Goal: Information Seeking & Learning: Get advice/opinions

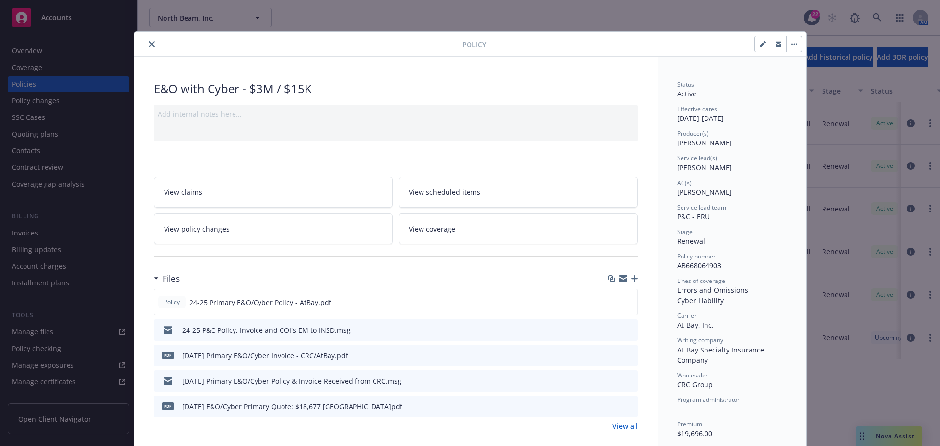
drag, startPoint x: 144, startPoint y: 40, endPoint x: 148, endPoint y: 14, distance: 26.7
click at [146, 40] on button "close" at bounding box center [152, 44] width 12 height 12
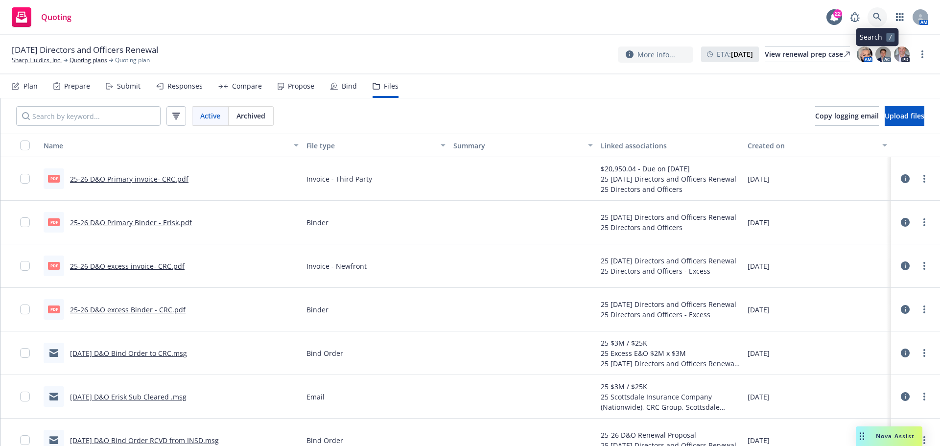
click at [876, 23] on link at bounding box center [877, 17] width 20 height 20
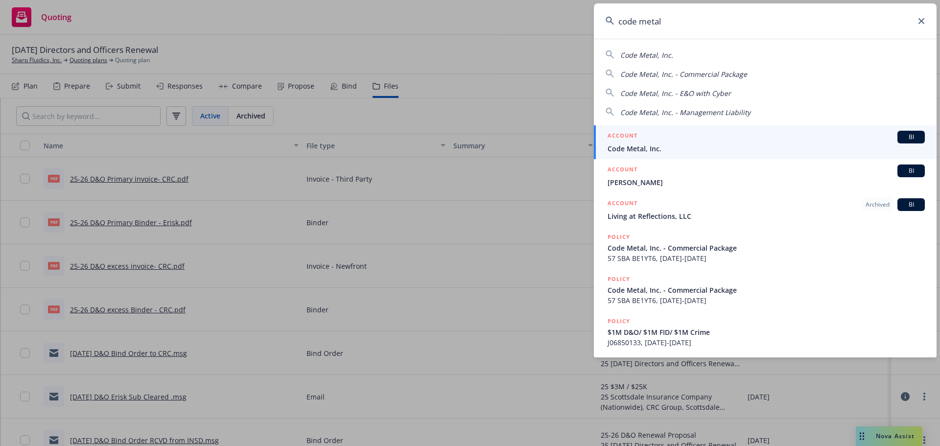
type input "code metal"
click at [788, 151] on span "Code Metal, Inc." at bounding box center [765, 148] width 317 height 10
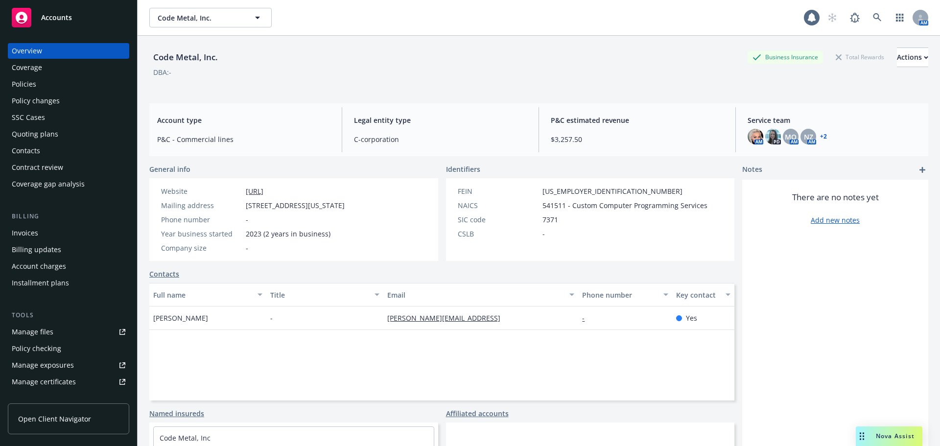
click at [41, 91] on div "Policies" at bounding box center [69, 84] width 114 height 16
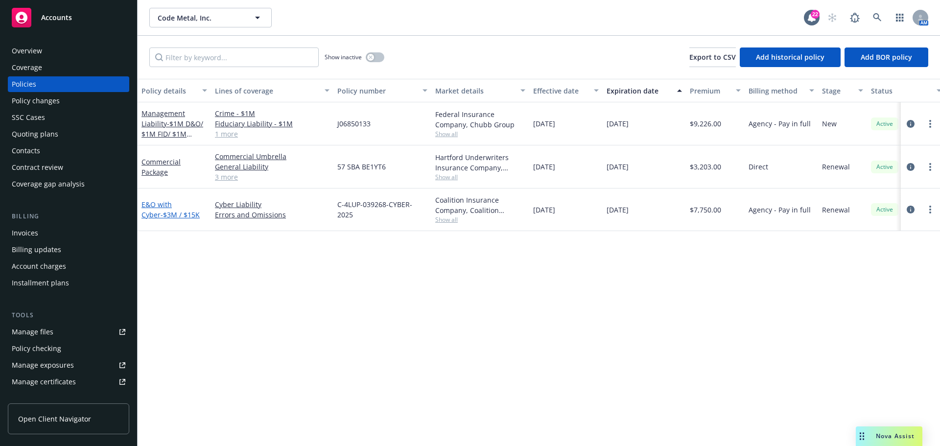
click at [161, 212] on span "- $3M / $15K" at bounding box center [180, 214] width 39 height 9
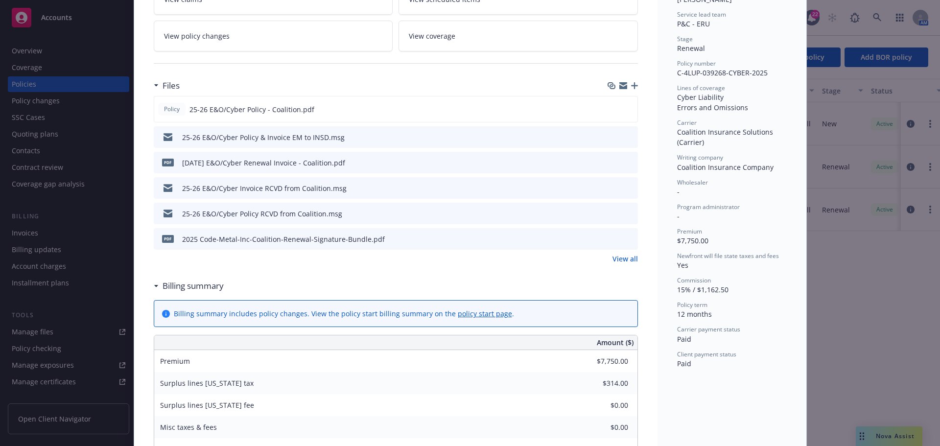
scroll to position [196, 0]
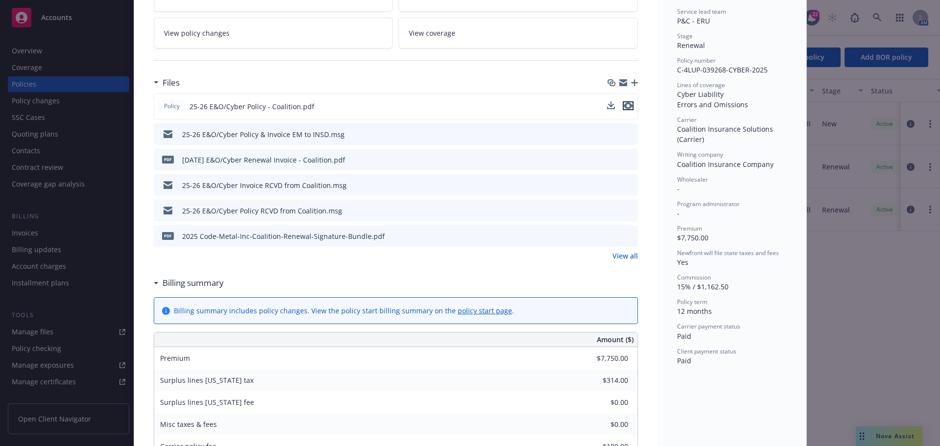
click at [626, 106] on icon "preview file" at bounding box center [628, 105] width 9 height 7
click at [629, 207] on icon "preview file" at bounding box center [628, 210] width 9 height 7
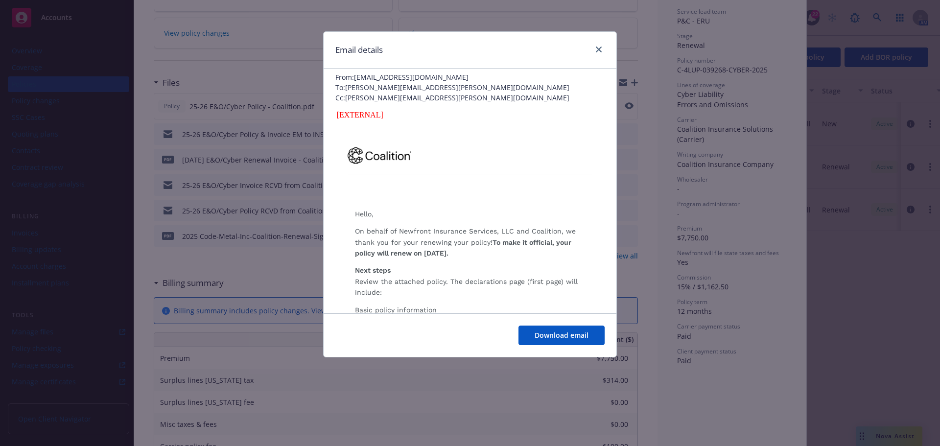
scroll to position [49, 0]
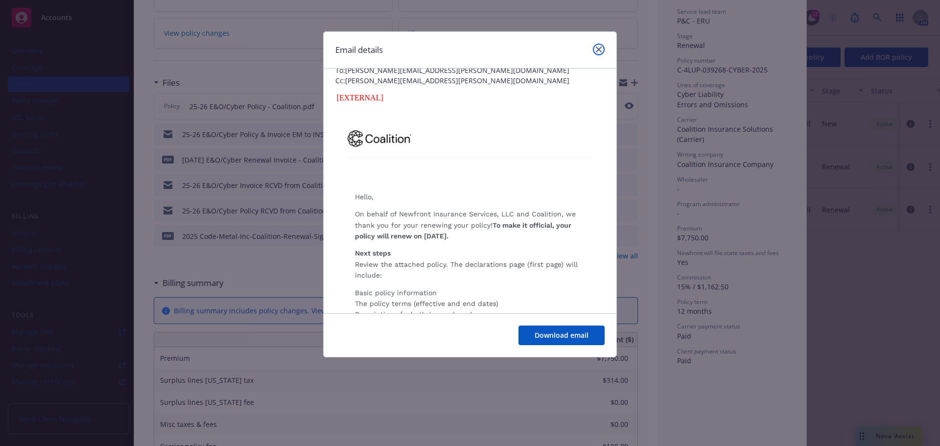
click at [601, 49] on icon "close" at bounding box center [599, 50] width 6 height 6
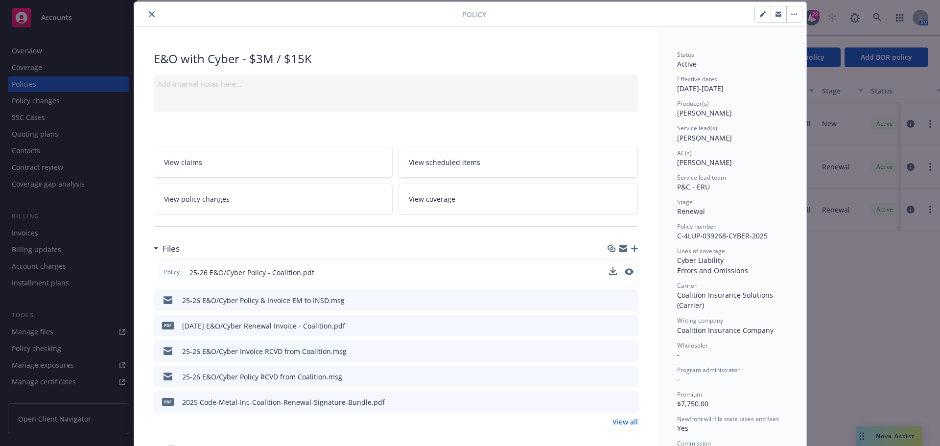
scroll to position [0, 0]
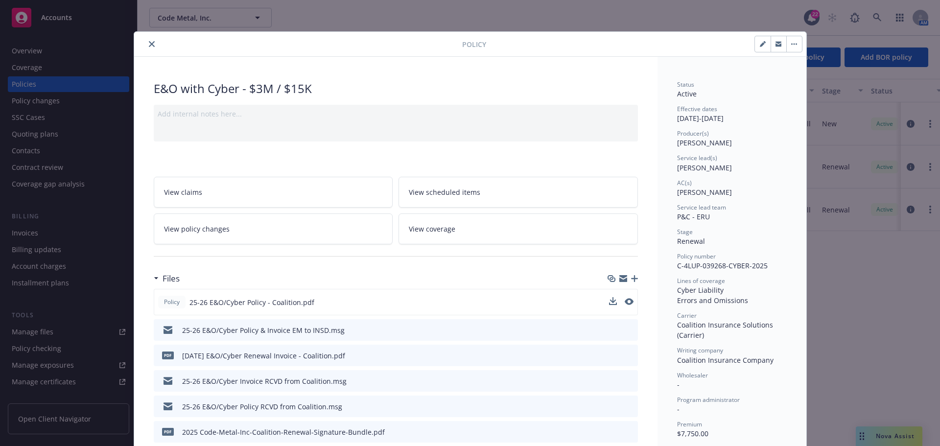
click at [149, 47] on icon "close" at bounding box center [152, 44] width 6 height 6
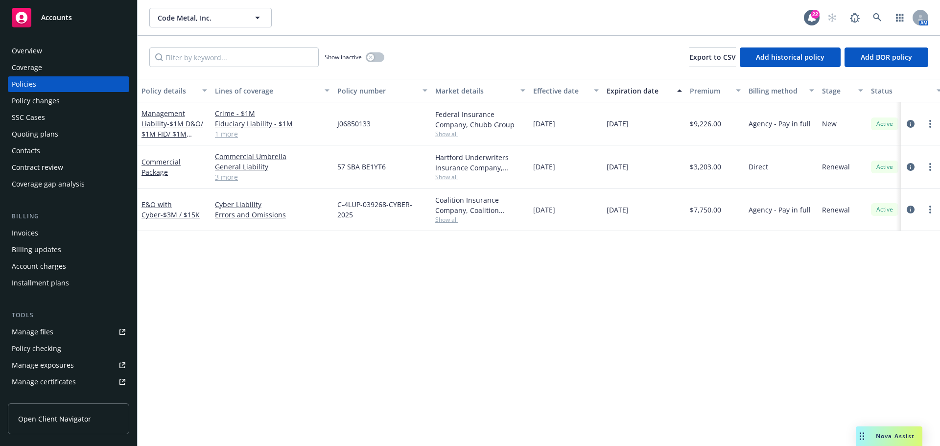
click at [888, 433] on span "Nova Assist" at bounding box center [895, 436] width 39 height 8
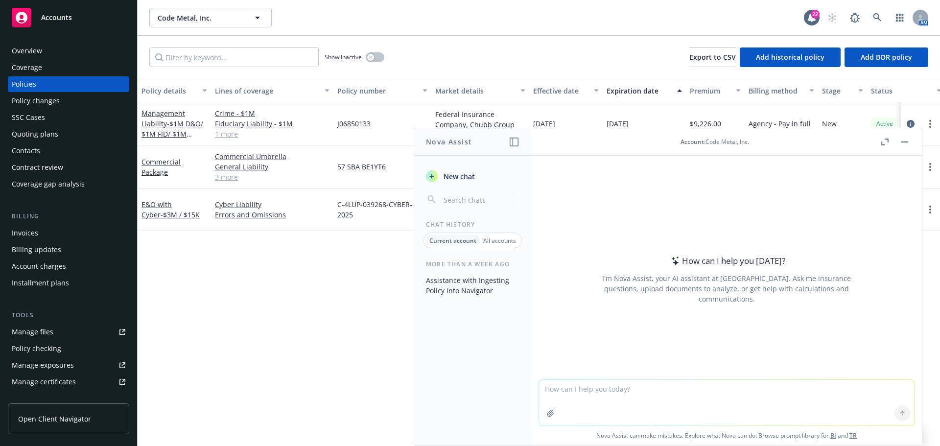
click at [657, 392] on textarea at bounding box center [726, 402] width 375 height 45
type textarea "H"
type textarea "#"
click at [914, 141] on header "Account : Code Metal, Inc." at bounding box center [726, 141] width 391 height 27
click at [907, 137] on button "button" at bounding box center [904, 142] width 12 height 12
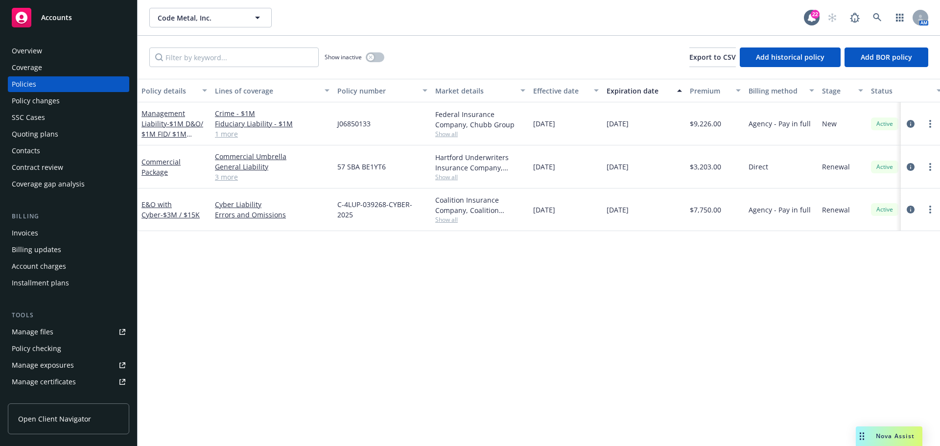
click at [890, 439] on span "Nova Assist" at bounding box center [895, 436] width 39 height 8
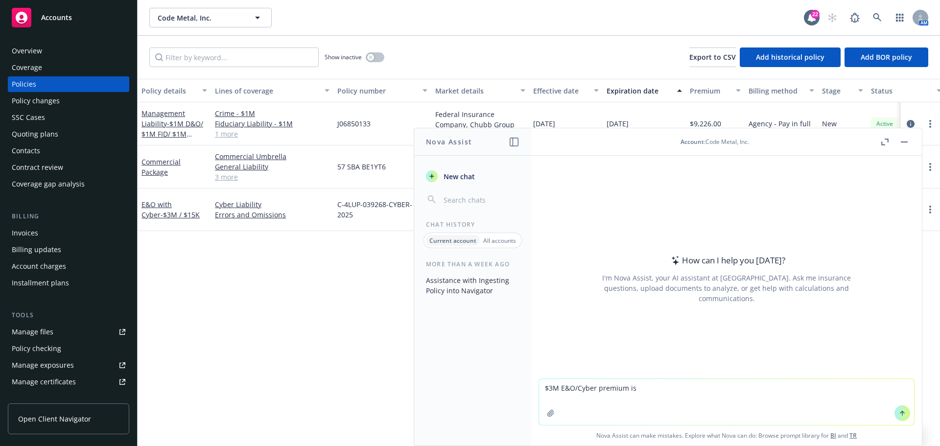
click at [735, 388] on textarea "$3M E&O/Cyber premium is" at bounding box center [726, 402] width 375 height 46
type textarea "$3M E&O/Cyber premium is $7,750 - how much additional premium would it be to in…"
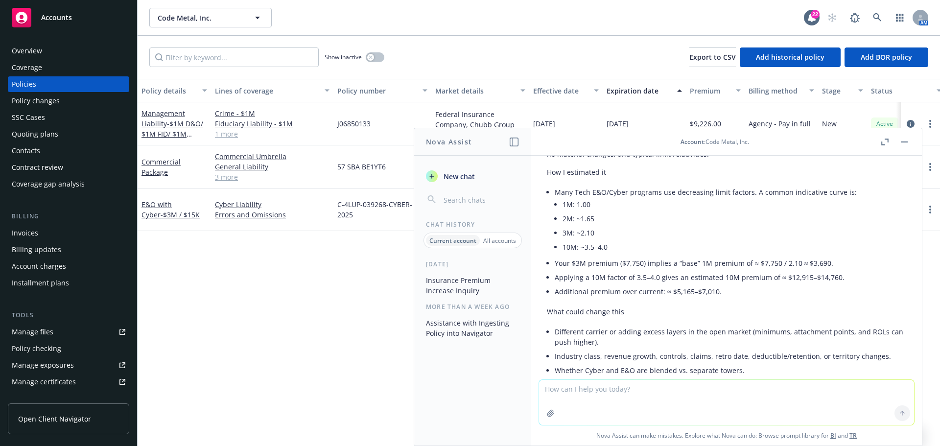
scroll to position [52, 0]
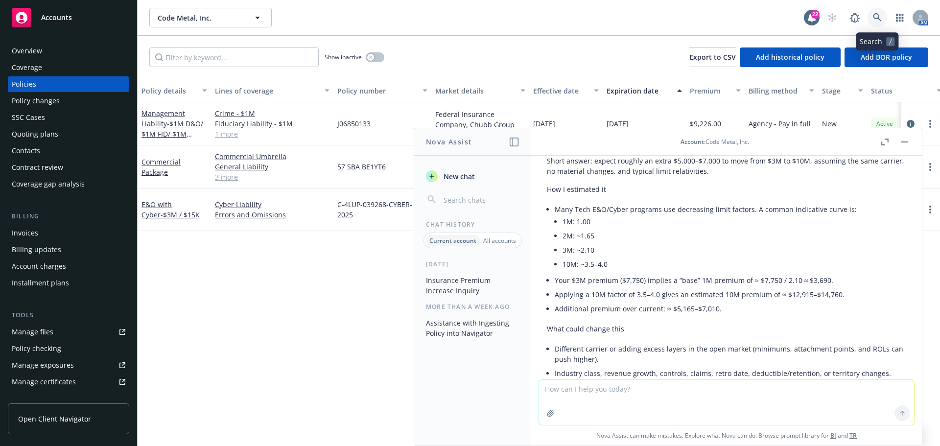
click at [873, 19] on icon at bounding box center [877, 17] width 9 height 9
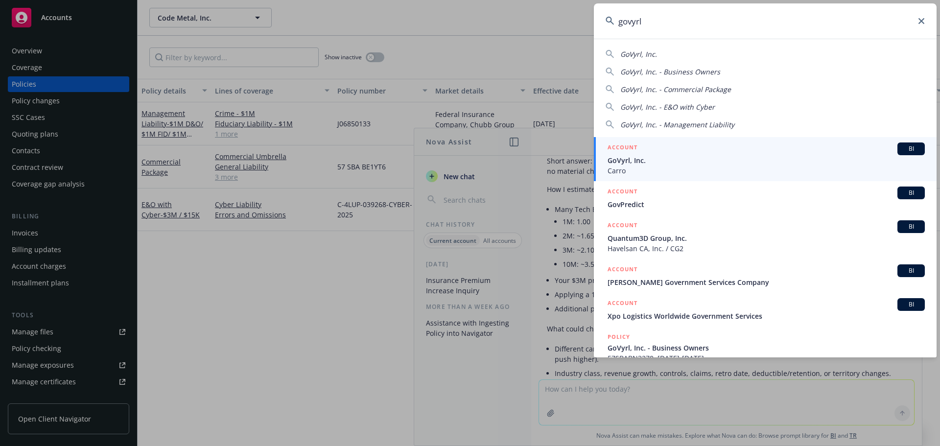
type input "govyrl"
click at [730, 159] on span "GoVyrl, Inc." at bounding box center [765, 160] width 317 height 10
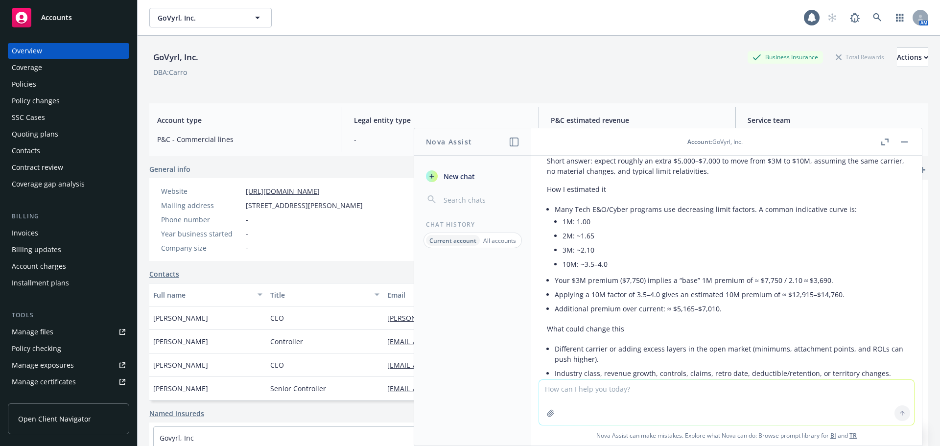
click at [91, 92] on div "Overview Coverage Policies Policy changes SSC Cases Quoting plans Contacts Cont…" at bounding box center [68, 117] width 121 height 149
click at [91, 90] on div "Policies" at bounding box center [69, 84] width 114 height 16
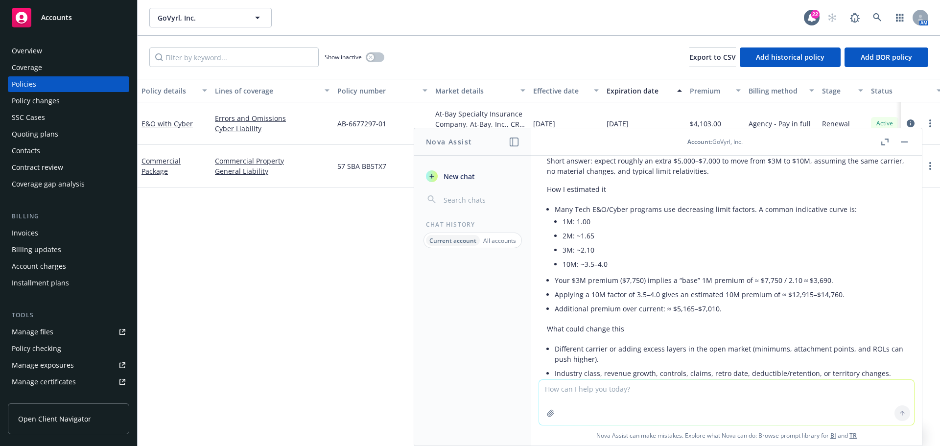
click at [362, 57] on span "Show inactive" at bounding box center [343, 57] width 37 height 8
click at [372, 57] on icon "button" at bounding box center [371, 57] width 4 height 4
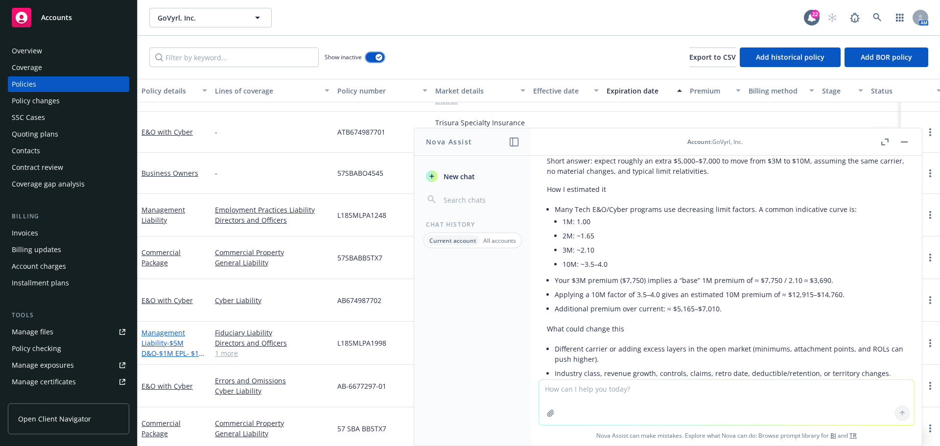
scroll to position [396, 0]
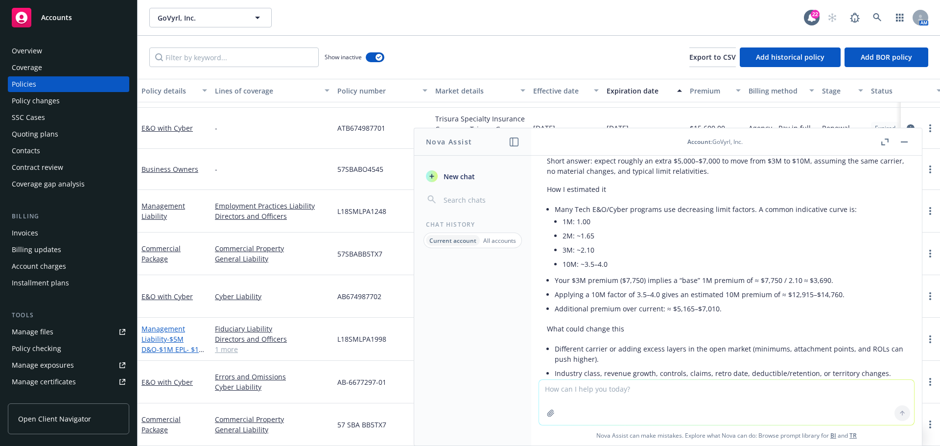
click at [165, 334] on span "- $5M D&O-$1M EPL- $1M FID" at bounding box center [173, 349] width 64 height 30
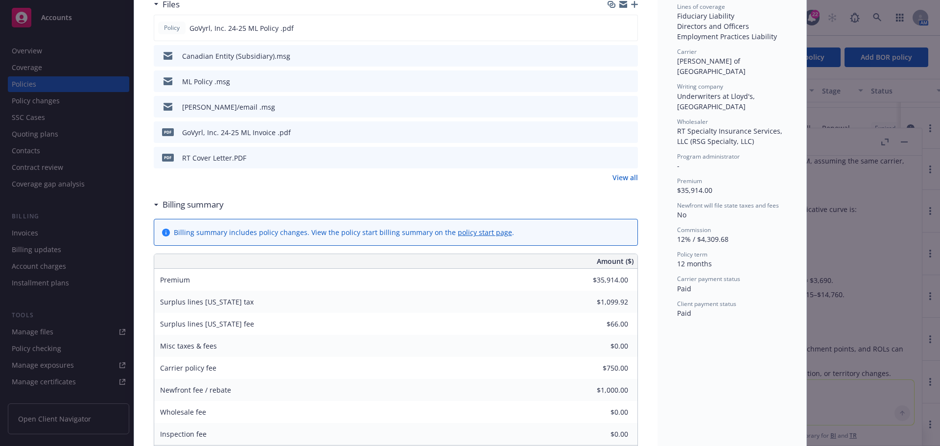
scroll to position [243, 0]
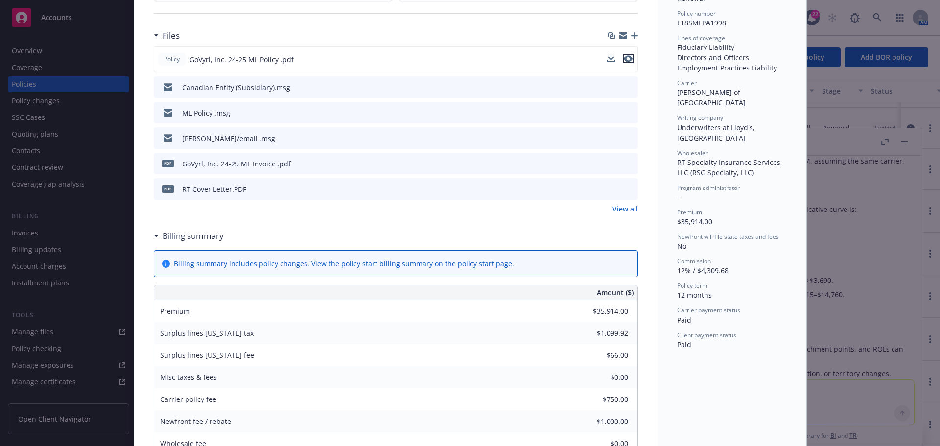
click at [624, 55] on icon "preview file" at bounding box center [628, 58] width 9 height 7
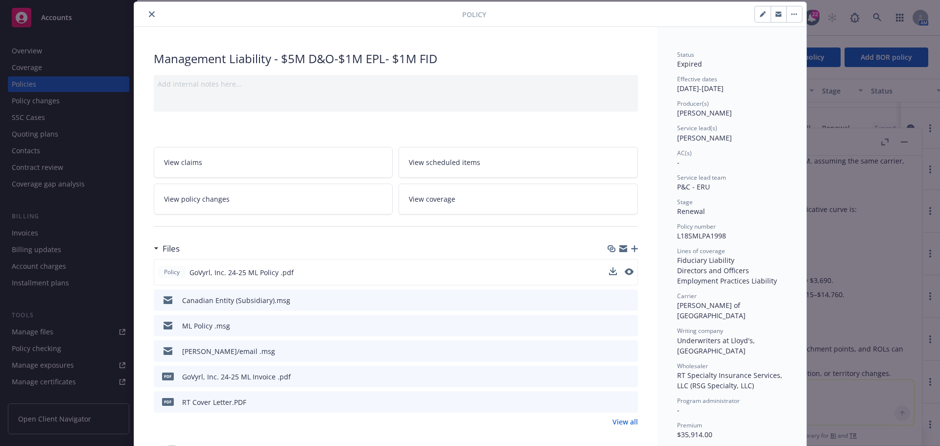
scroll to position [0, 0]
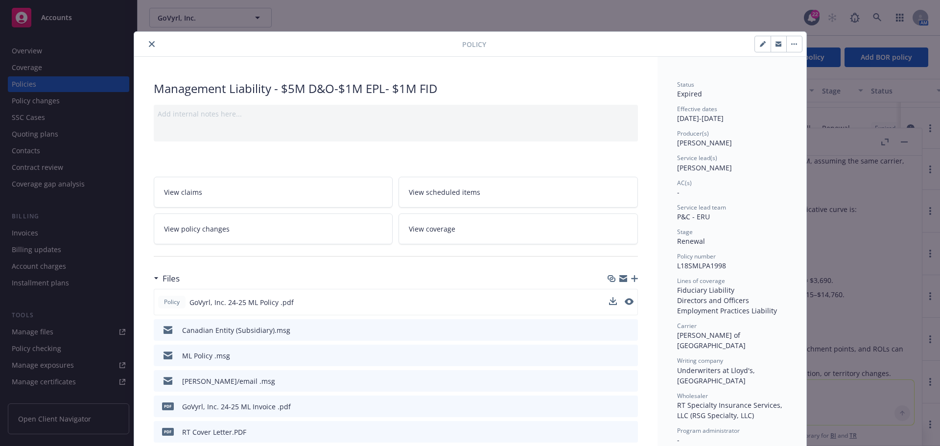
click at [154, 46] on div at bounding box center [300, 44] width 324 height 12
click at [153, 46] on button "close" at bounding box center [152, 44] width 12 height 12
click at [150, 46] on icon "close" at bounding box center [152, 44] width 6 height 6
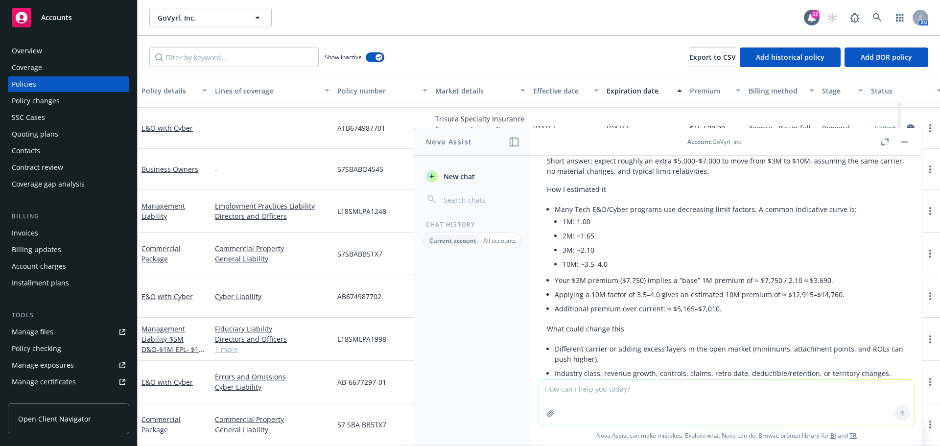
click at [67, 329] on link "Manage files" at bounding box center [68, 332] width 121 height 16
click at [906, 137] on button "button" at bounding box center [904, 142] width 12 height 12
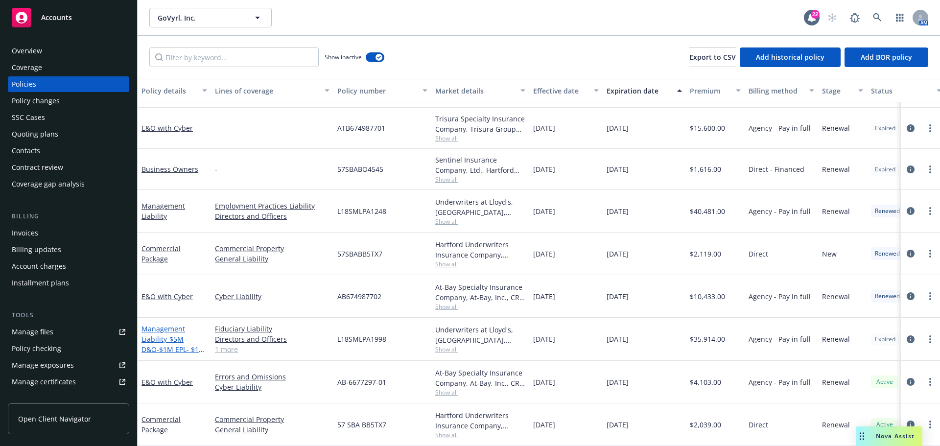
click at [168, 334] on span "- $5M D&O-$1M EPL- $1M FID" at bounding box center [173, 349] width 64 height 30
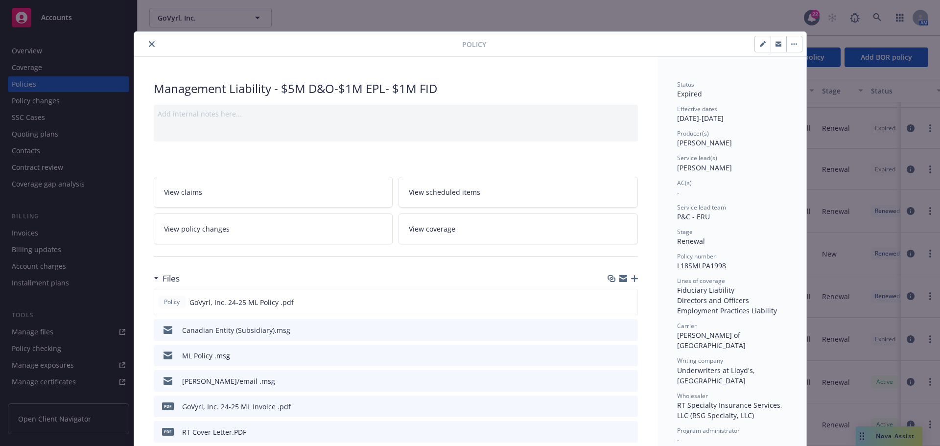
click at [149, 46] on icon "close" at bounding box center [152, 44] width 6 height 6
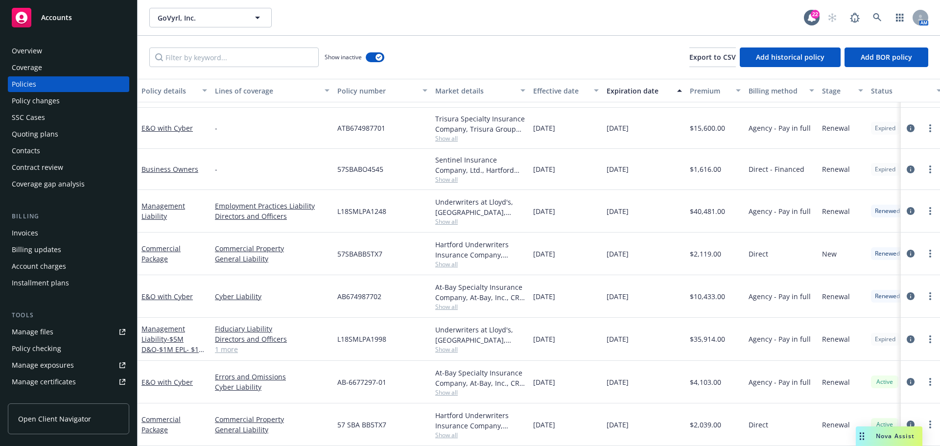
click at [170, 337] on div "Management Liability - $5M D&O-$1M EPL- $1M FID" at bounding box center [174, 339] width 66 height 31
click at [166, 324] on link "Management Liability - $5M D&O-$1M EPL- $1M FID" at bounding box center [173, 344] width 64 height 40
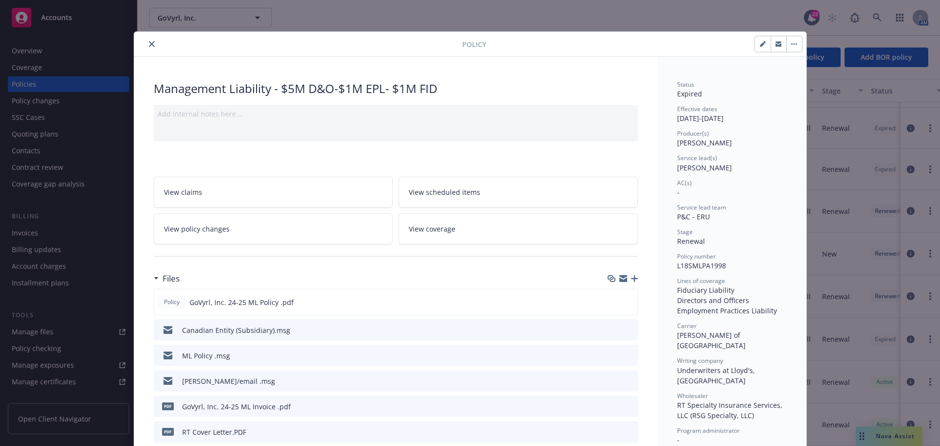
scroll to position [49, 0]
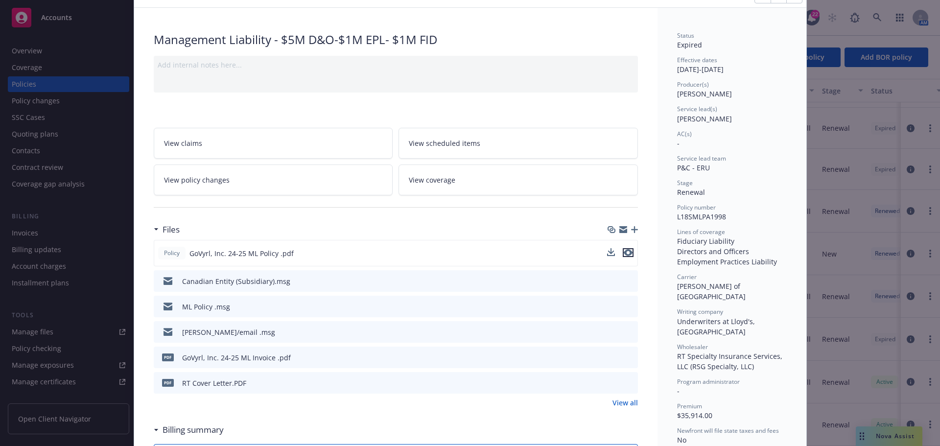
click at [624, 251] on icon "preview file" at bounding box center [628, 252] width 9 height 7
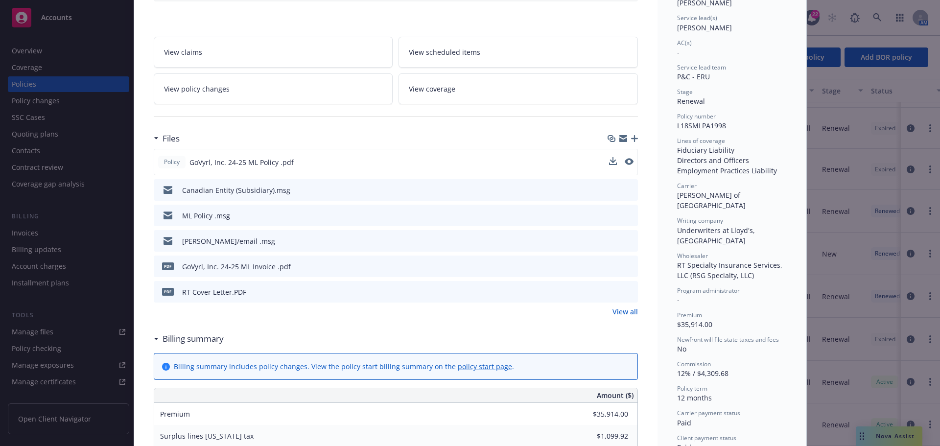
scroll to position [147, 0]
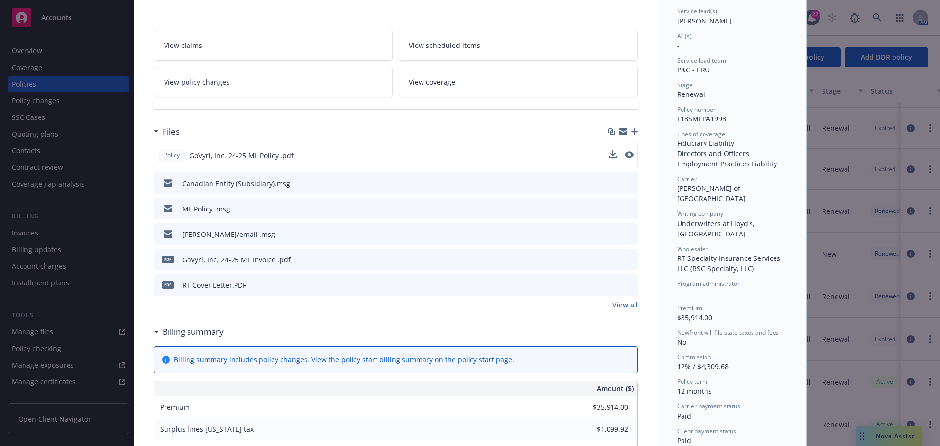
click at [876, 438] on div "Policy Management Liability - $5M D&O-$1M EPL- $1M FID Add internal notes here.…" at bounding box center [470, 223] width 940 height 446
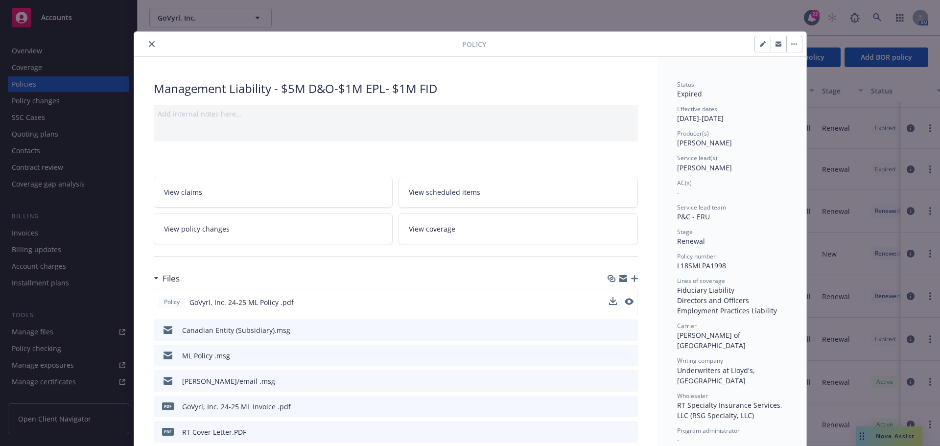
click at [146, 42] on button "close" at bounding box center [152, 44] width 12 height 12
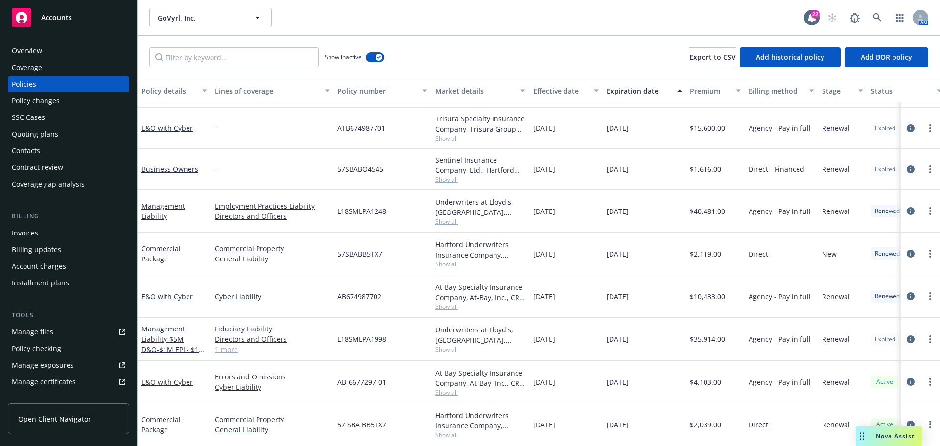
click at [878, 428] on div "Nova Assist" at bounding box center [889, 436] width 67 height 20
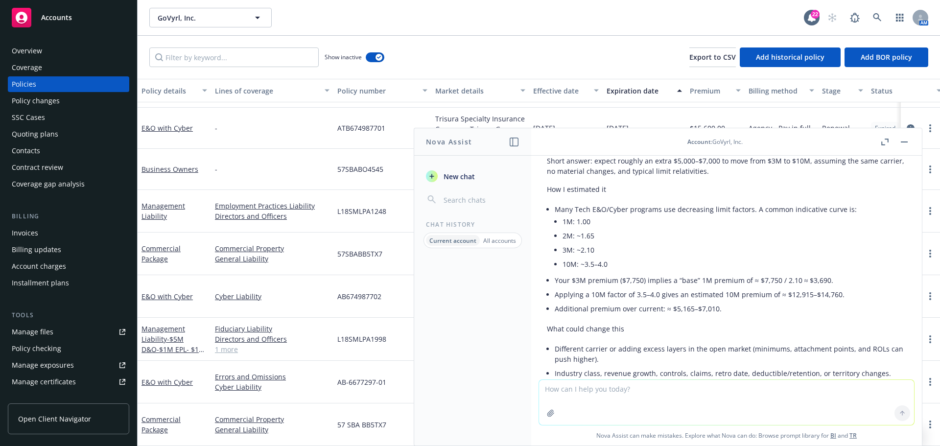
click at [683, 398] on textarea at bounding box center [726, 402] width 375 height 45
type textarea "d"
type textarea "what are the dangers of a bankruptcy / creditor exclusion?"
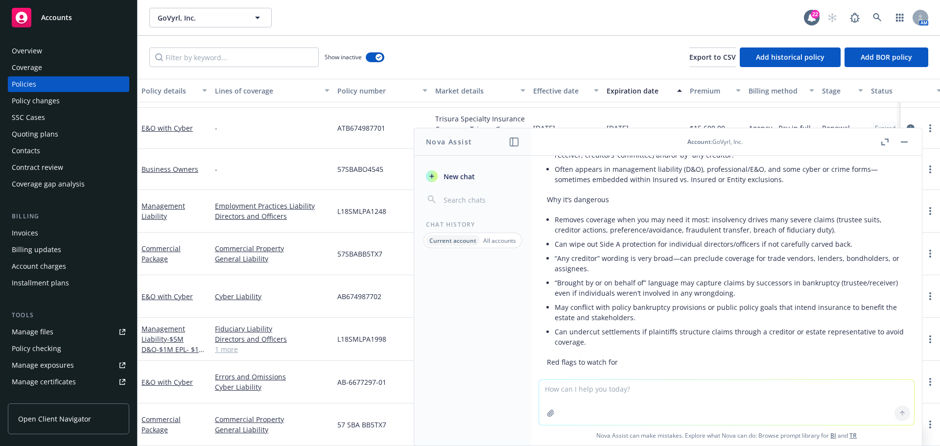
scroll to position [200, 0]
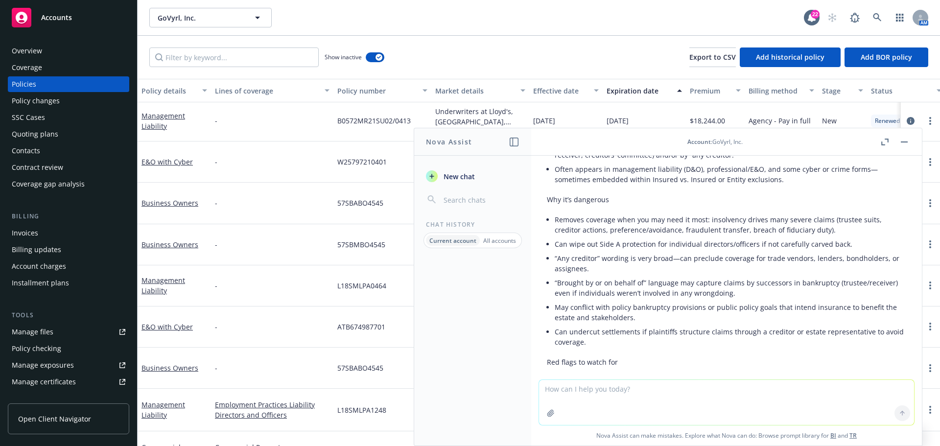
click at [900, 140] on button "button" at bounding box center [904, 142] width 12 height 12
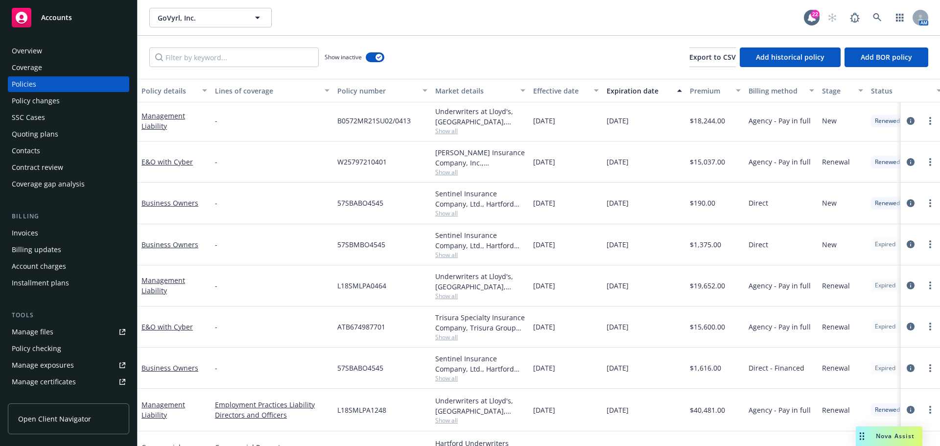
click at [33, 78] on div "Policies" at bounding box center [24, 84] width 24 height 16
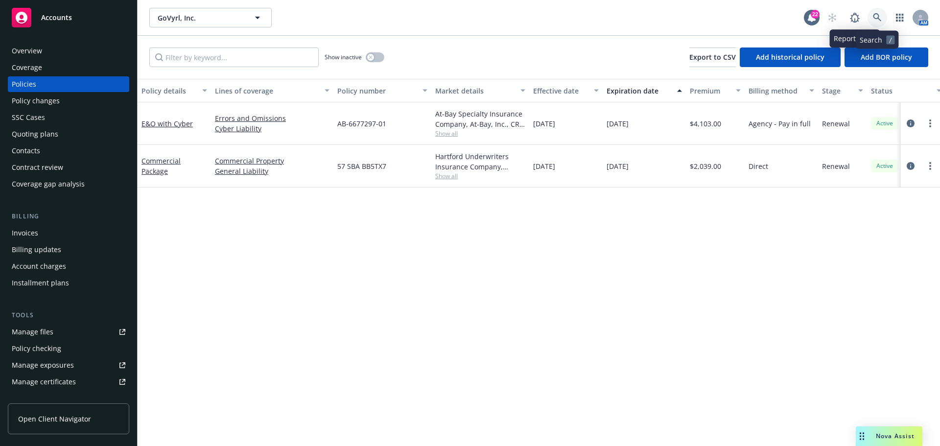
click at [875, 15] on icon at bounding box center [877, 17] width 9 height 9
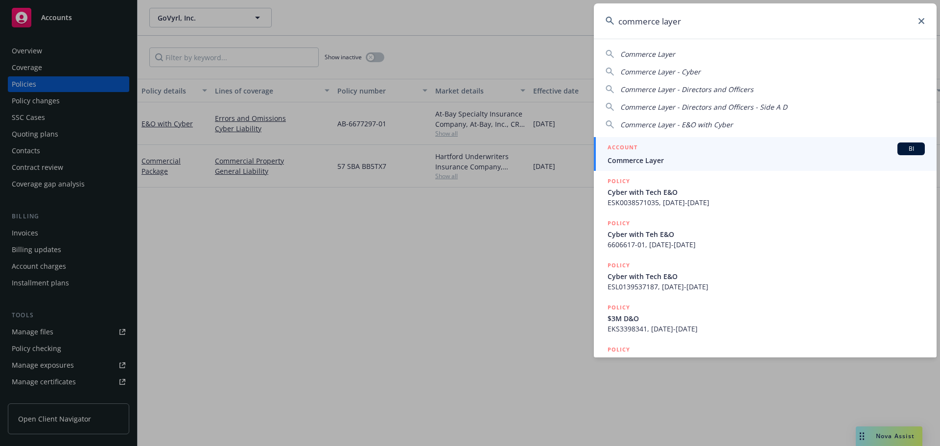
type input "commerce layer"
click at [633, 155] on div "ACCOUNT BI" at bounding box center [765, 148] width 317 height 13
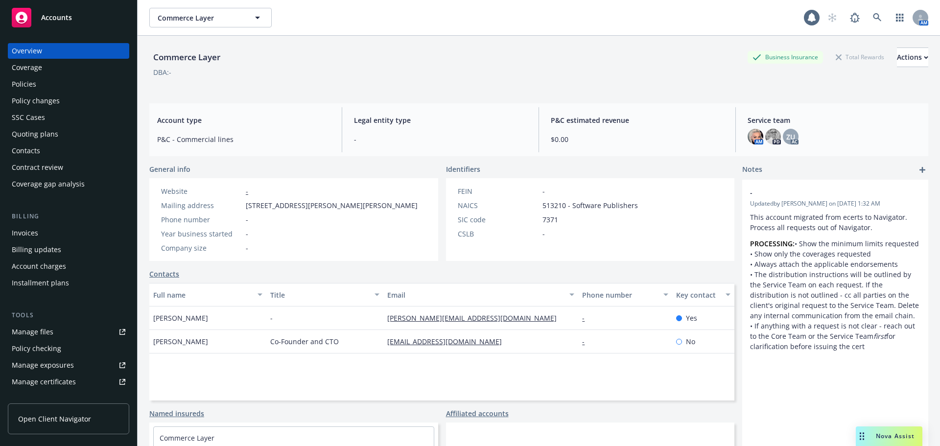
click at [75, 83] on div "Policies" at bounding box center [69, 84] width 114 height 16
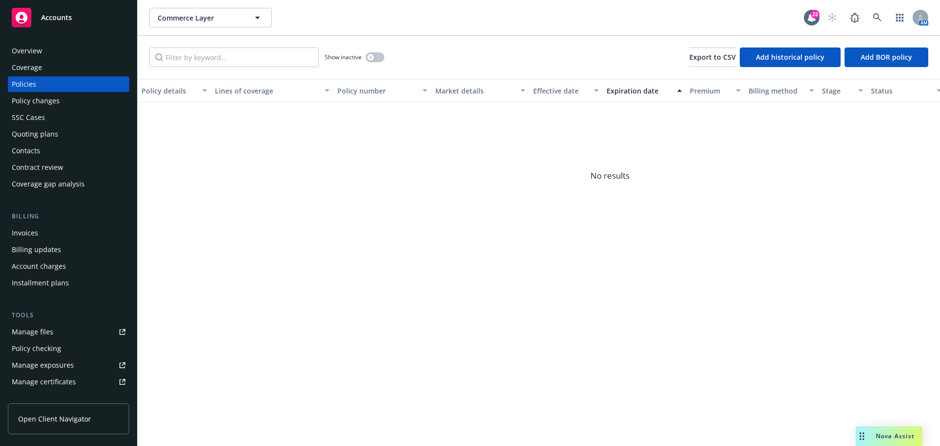
click at [69, 66] on div "Coverage" at bounding box center [69, 68] width 114 height 16
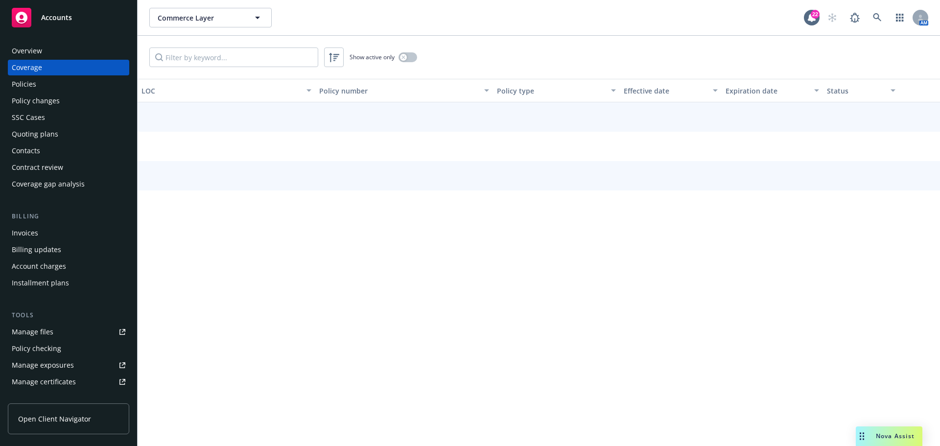
click at [58, 84] on div "Policies" at bounding box center [69, 84] width 114 height 16
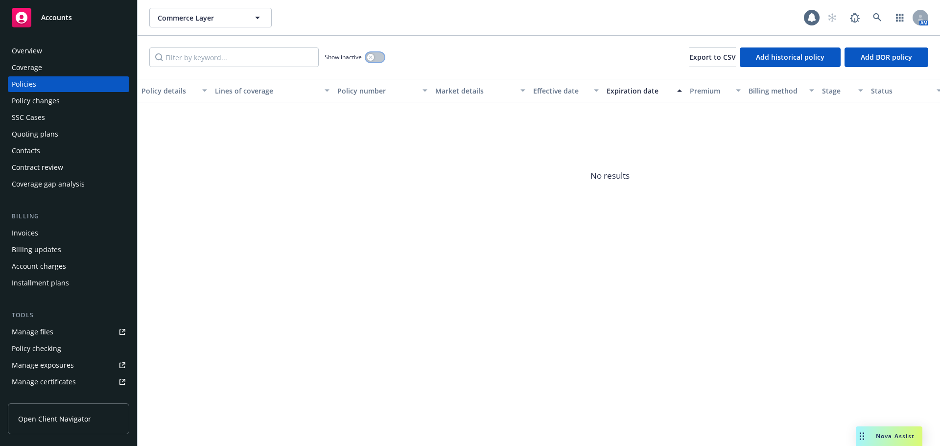
click at [373, 59] on div "button" at bounding box center [370, 57] width 7 height 7
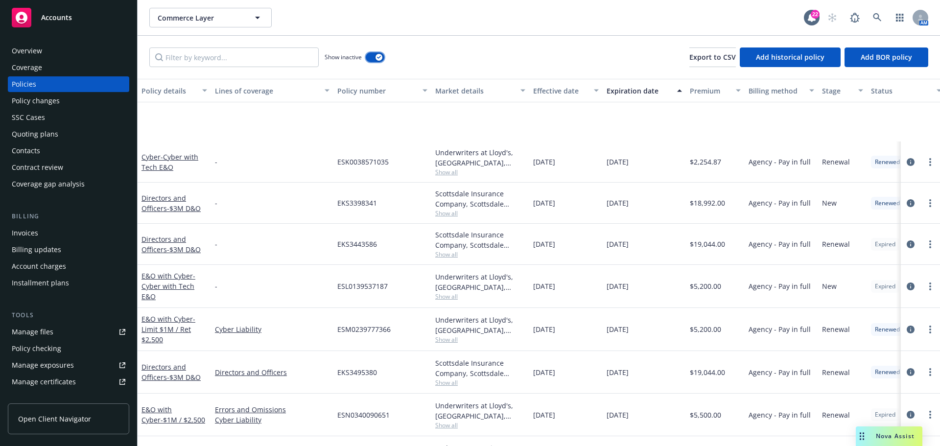
scroll to position [83, 0]
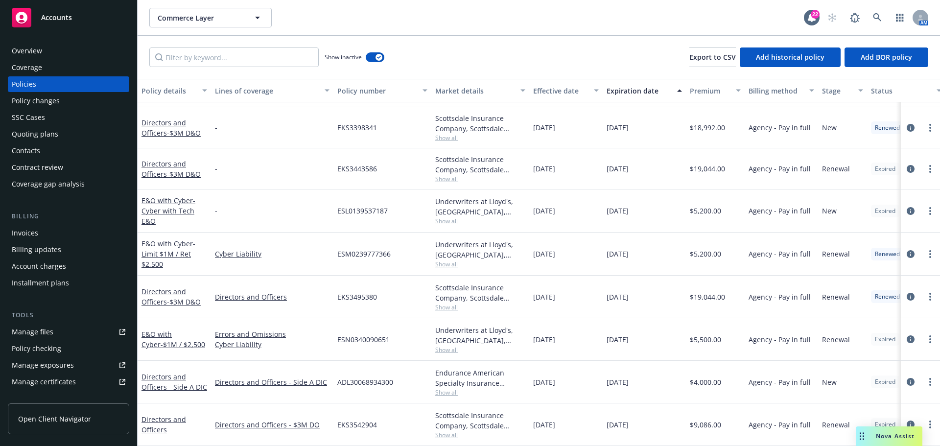
click at [870, 432] on div "Nova Assist" at bounding box center [895, 436] width 54 height 8
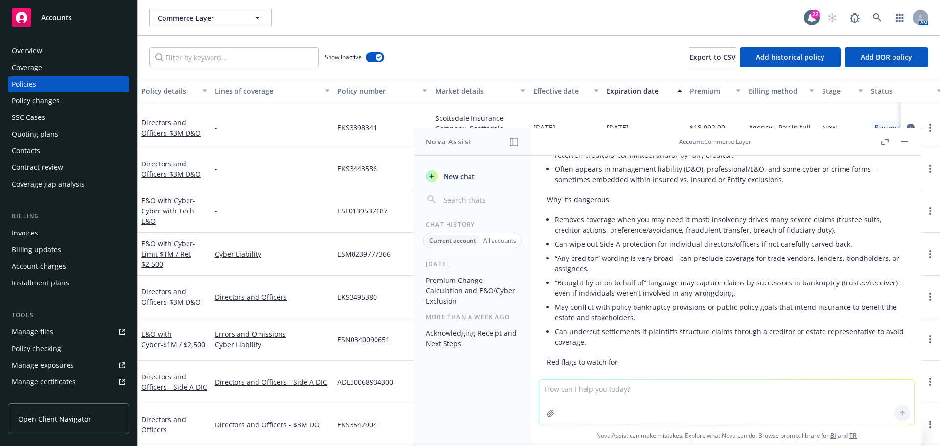
click at [622, 383] on textarea at bounding box center [726, 402] width 375 height 45
type textarea "what is a wrongful collection exclusion"
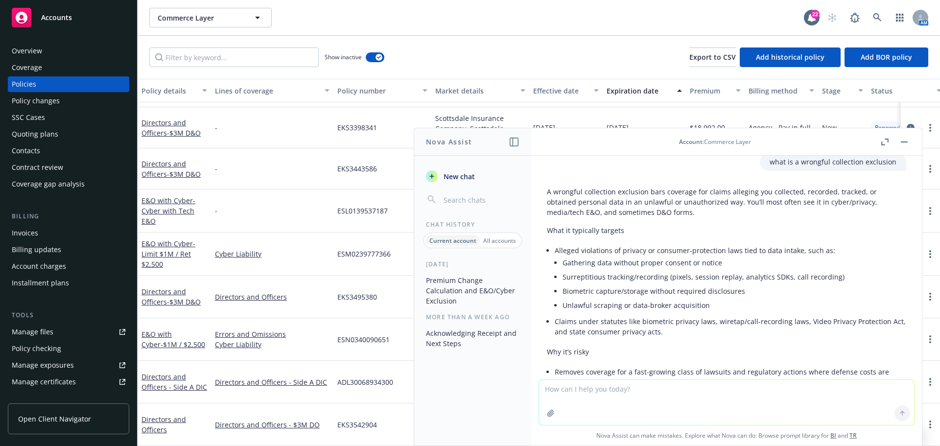
scroll to position [1165, 0]
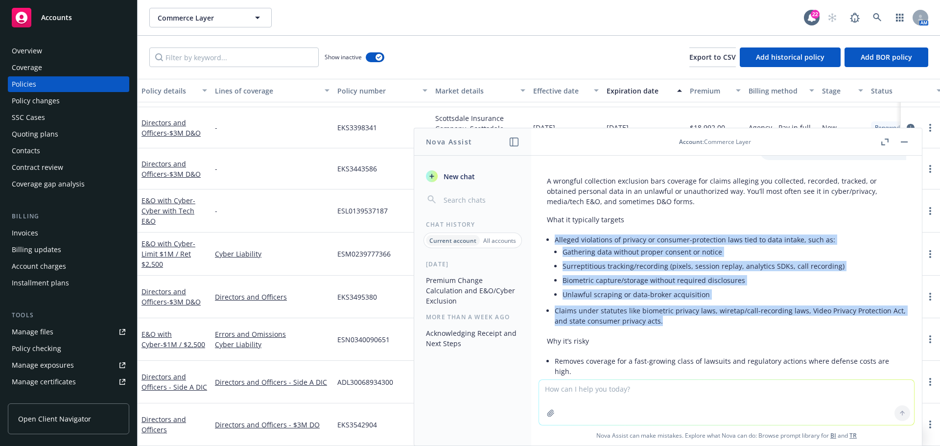
drag, startPoint x: 545, startPoint y: 237, endPoint x: 686, endPoint y: 327, distance: 166.4
copy ul "Alleged violations of privacy or consumer-protection laws tied to data intake, …"
click at [731, 391] on textarea at bounding box center [726, 402] width 375 height 45
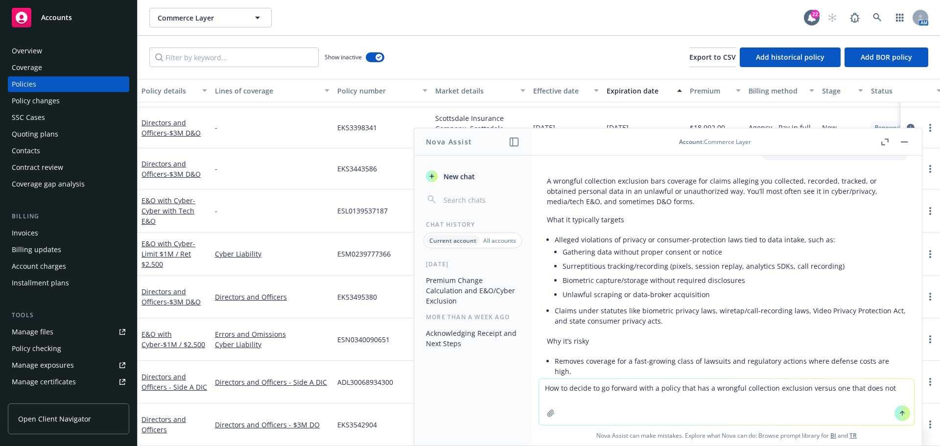
type textarea "How to decide to go forward with a policy that has a wrongful collection exclus…"
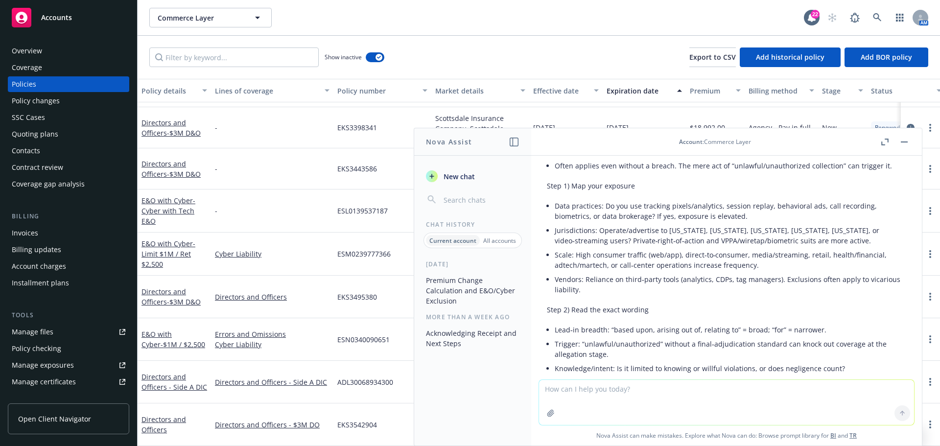
scroll to position [1919, 0]
